Goal: Information Seeking & Learning: Learn about a topic

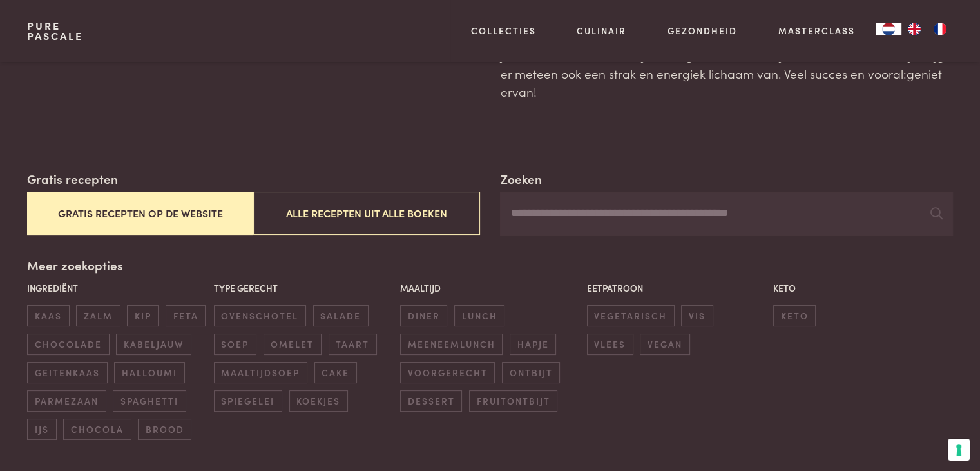
scroll to position [129, 0]
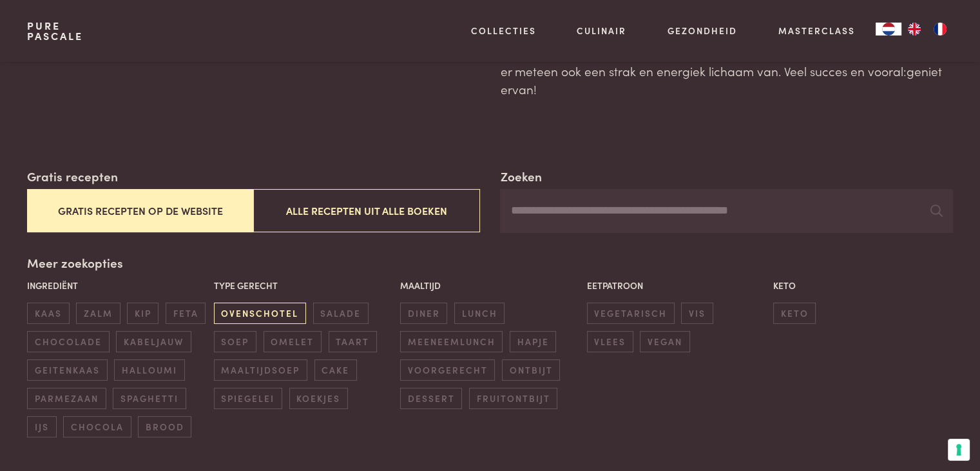
click at [273, 309] on span "ovenschotel" at bounding box center [260, 312] width 92 height 21
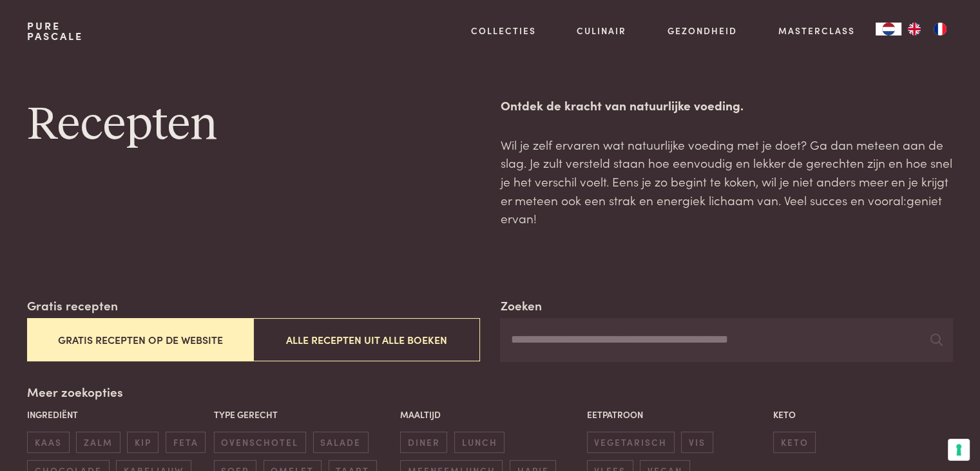
click at [518, 334] on input "Zoeken" at bounding box center [726, 340] width 453 height 44
type input "*"
type input "*********"
click at [933, 348] on div at bounding box center [937, 339] width 12 height 19
click at [939, 342] on icon at bounding box center [937, 339] width 12 height 12
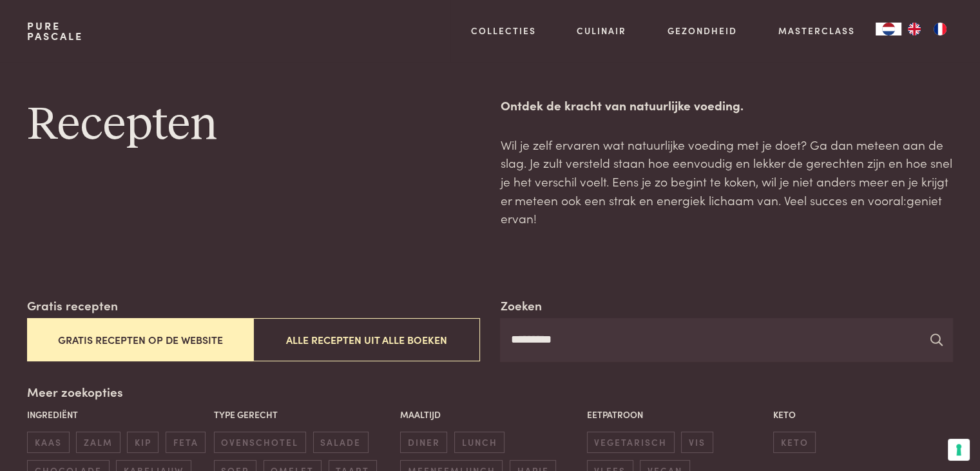
click at [933, 338] on icon at bounding box center [937, 339] width 12 height 12
click at [935, 338] on icon at bounding box center [937, 339] width 12 height 12
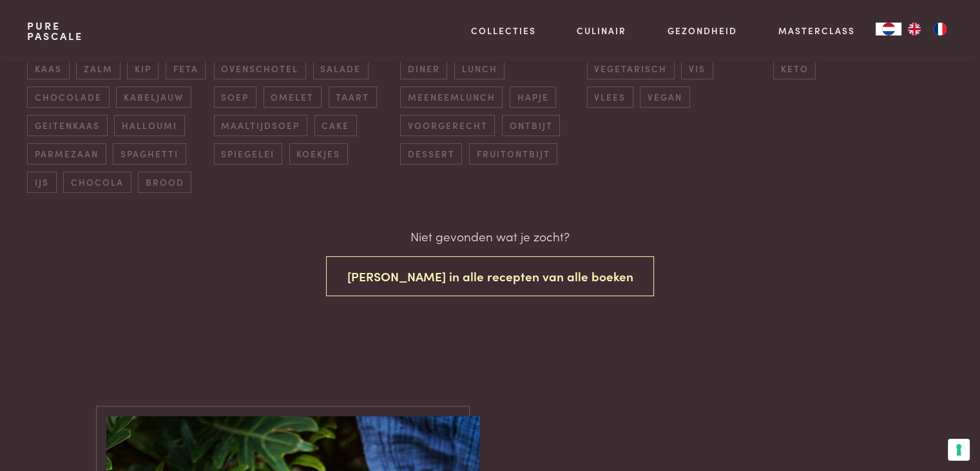
scroll to position [451, 0]
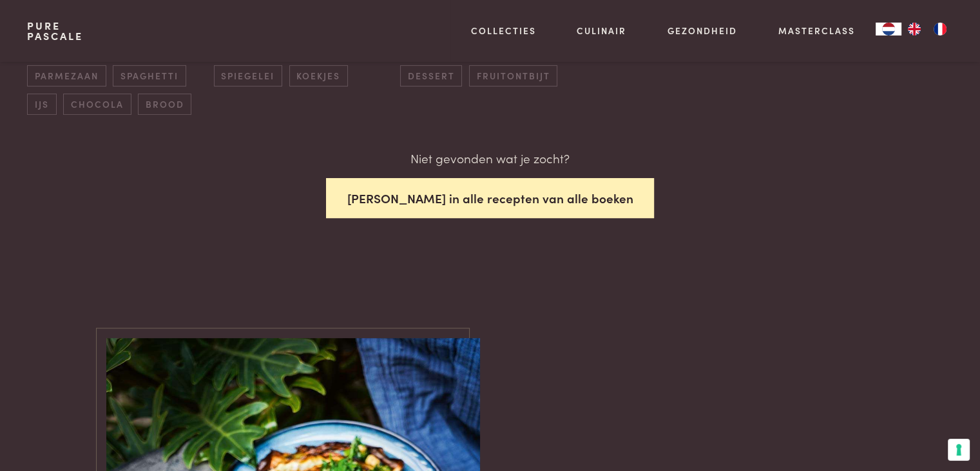
click at [437, 194] on button "Zoek in alle recepten van alle boeken" at bounding box center [490, 198] width 329 height 41
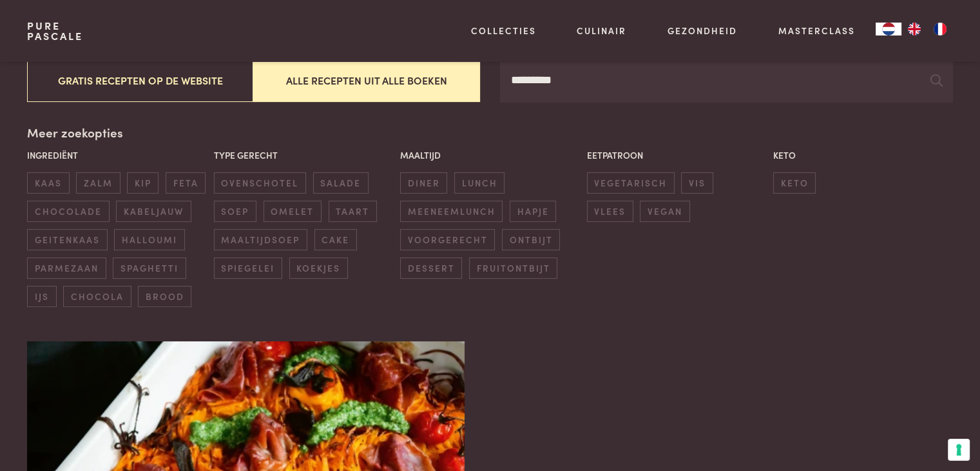
scroll to position [102, 0]
